Goal: Navigation & Orientation: Understand site structure

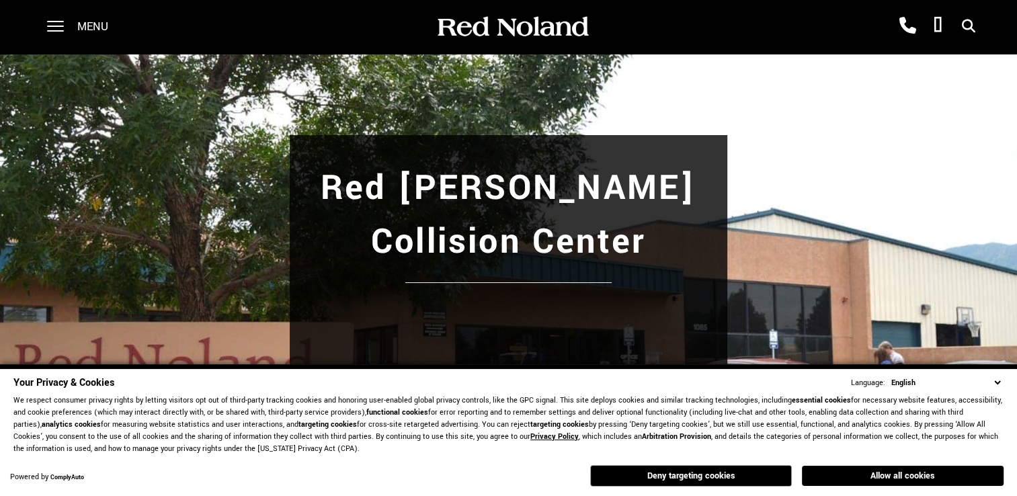
click at [69, 34] on div "Menu" at bounding box center [82, 27] width 97 height 54
click at [46, 18] on div at bounding box center [49, 27] width 30 height 54
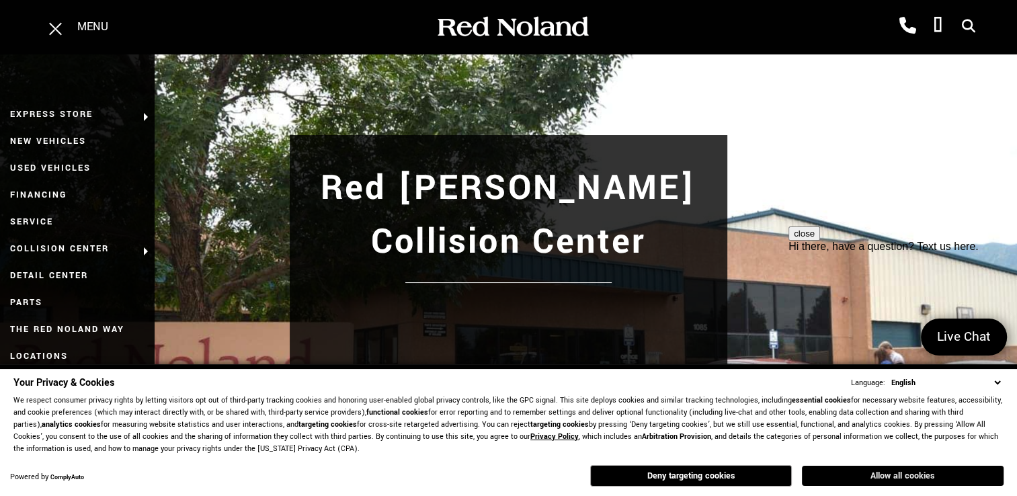
click at [854, 468] on button "Allow all cookies" at bounding box center [903, 476] width 202 height 20
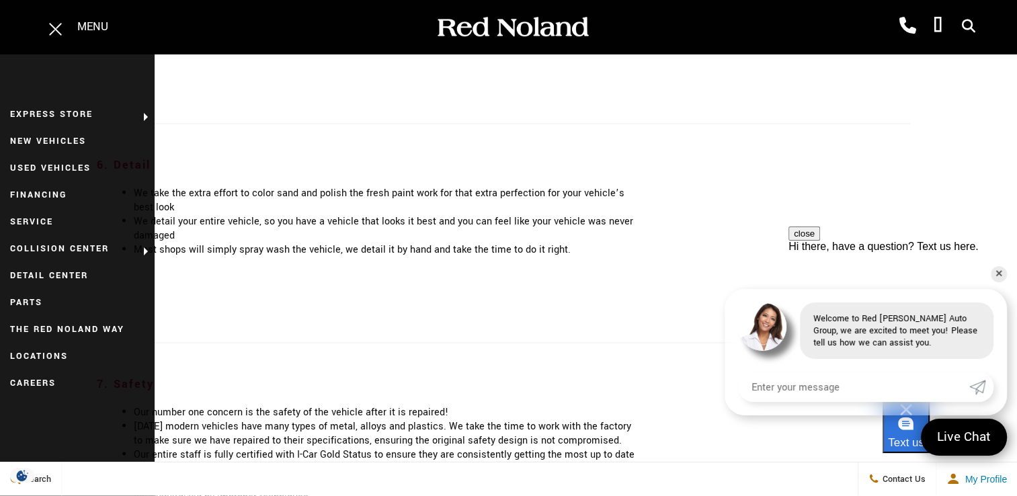
scroll to position [2868, 0]
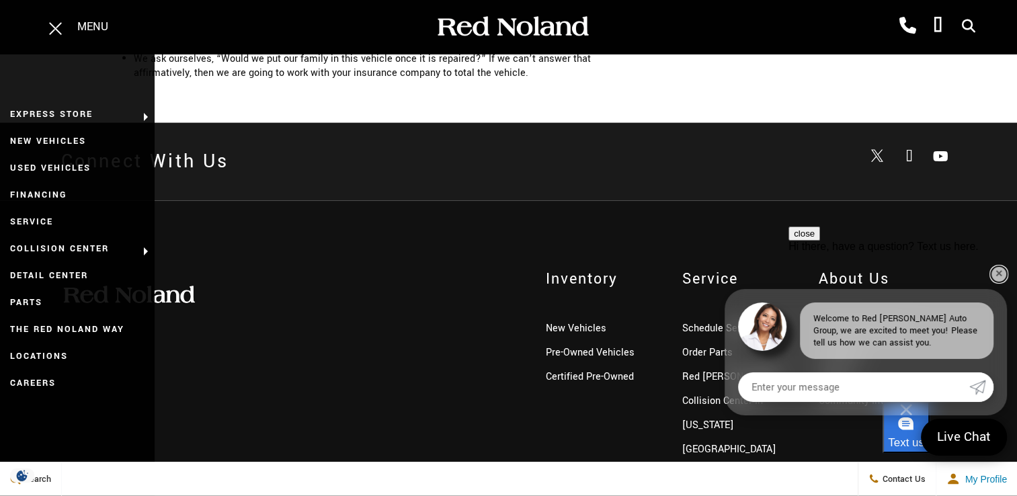
click at [998, 274] on link "✕" at bounding box center [998, 274] width 16 height 16
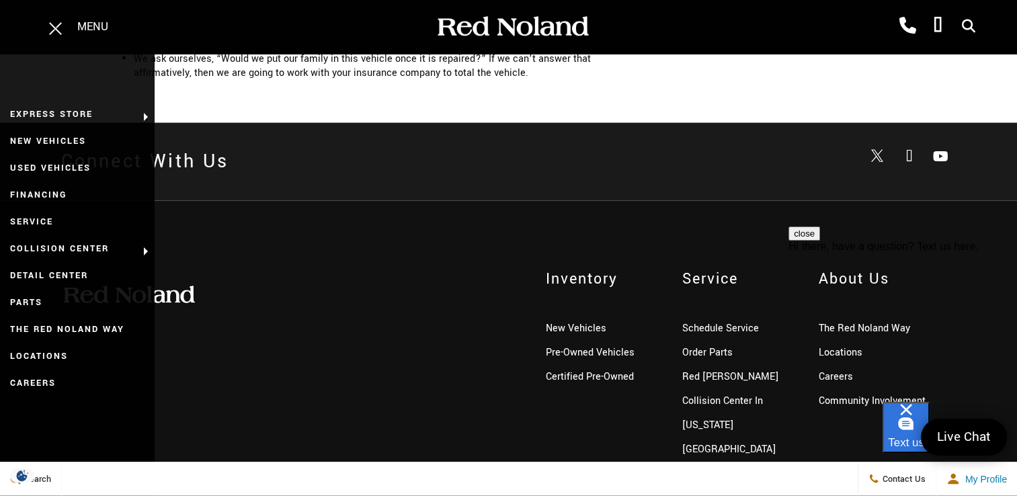
click at [820, 241] on button "close" at bounding box center [804, 233] width 32 height 14
click at [839, 321] on link "The Red Noland Way" at bounding box center [863, 328] width 91 height 14
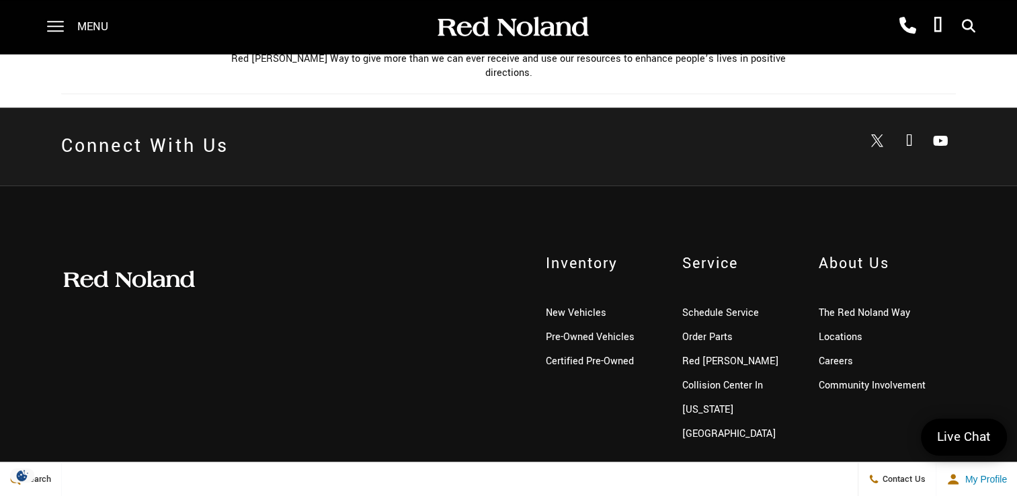
scroll to position [1068, 0]
